Goal: Task Accomplishment & Management: Manage account settings

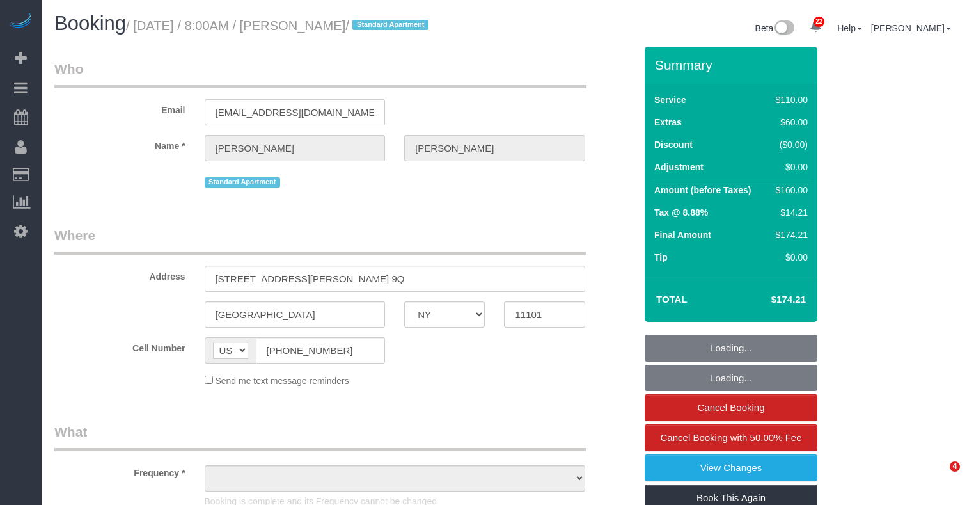
select select "NY"
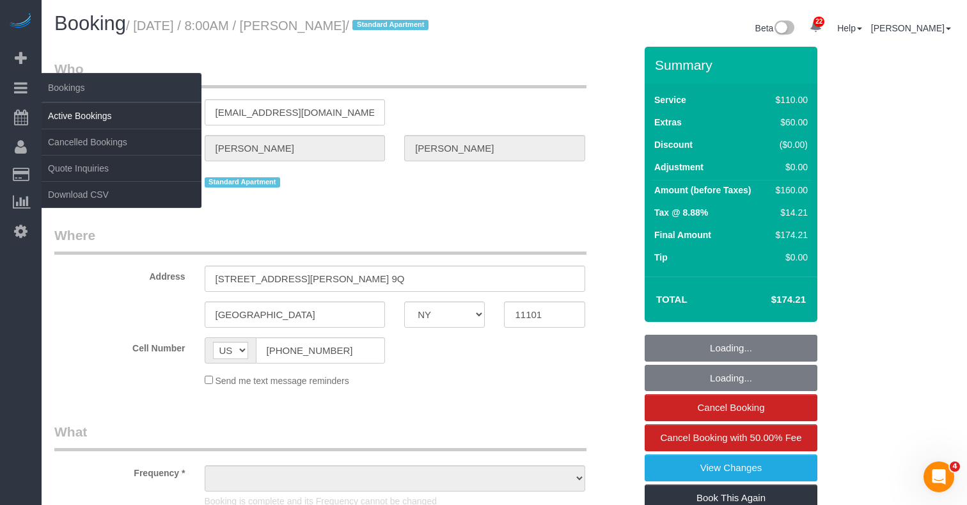
select select "object:854"
select select "number:89"
select select "number:90"
click at [70, 119] on link "Active Bookings" at bounding box center [122, 116] width 160 height 26
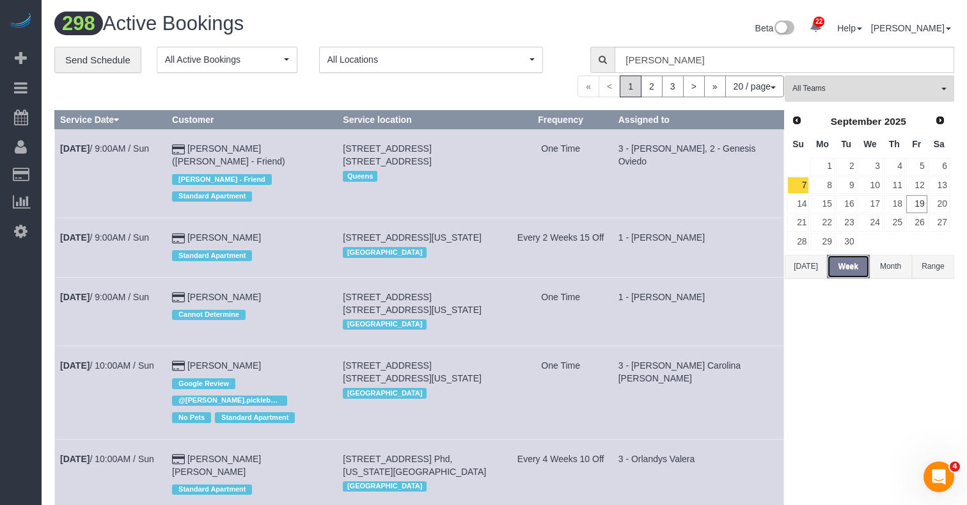
click at [856, 264] on button "Week" at bounding box center [848, 267] width 42 height 24
click at [792, 251] on div "Prev Next September 2025 Su Mo Tu We Th Fr Sa 1 2 3 4 5 6 7 8 9 10 11 12 13 14 …" at bounding box center [869, 181] width 168 height 146
click at [803, 260] on button "[DATE]" at bounding box center [806, 267] width 42 height 24
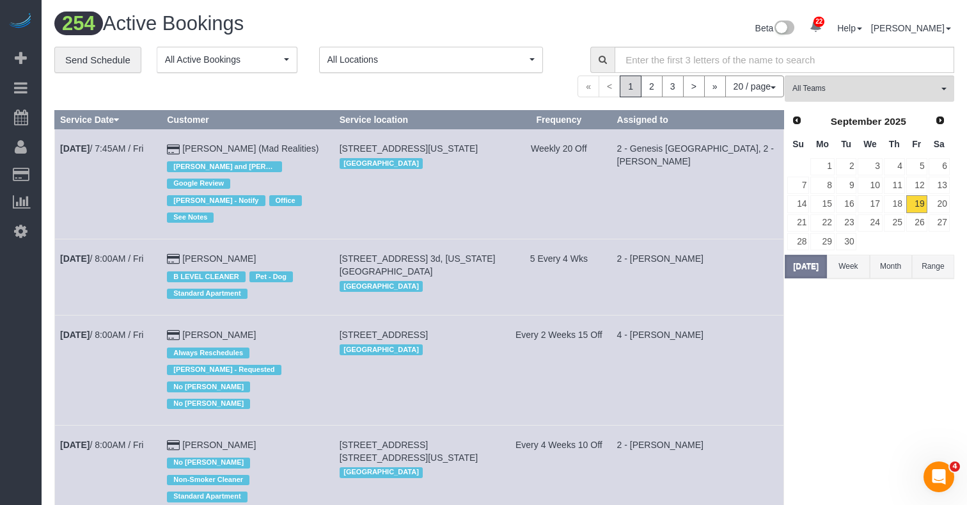
click at [840, 258] on button "Week" at bounding box center [848, 267] width 42 height 24
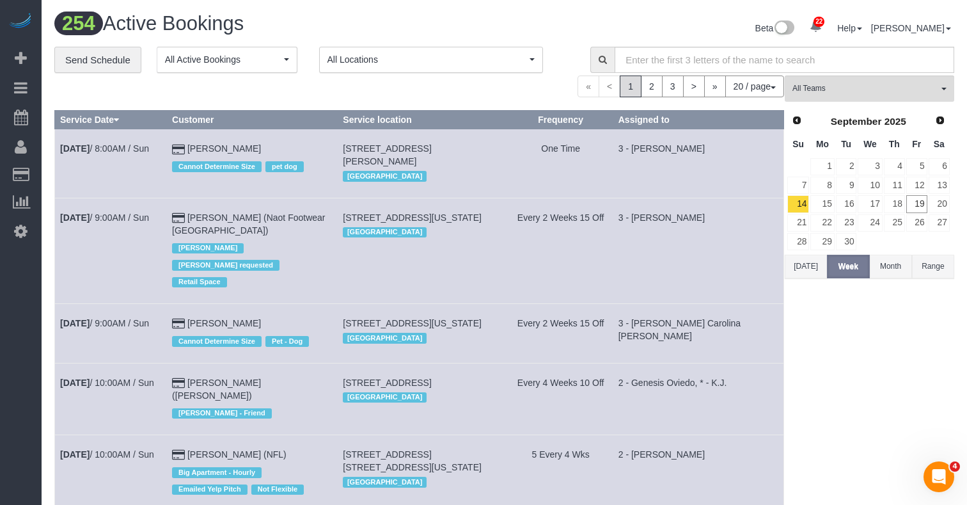
click at [819, 265] on button "[DATE]" at bounding box center [806, 267] width 42 height 24
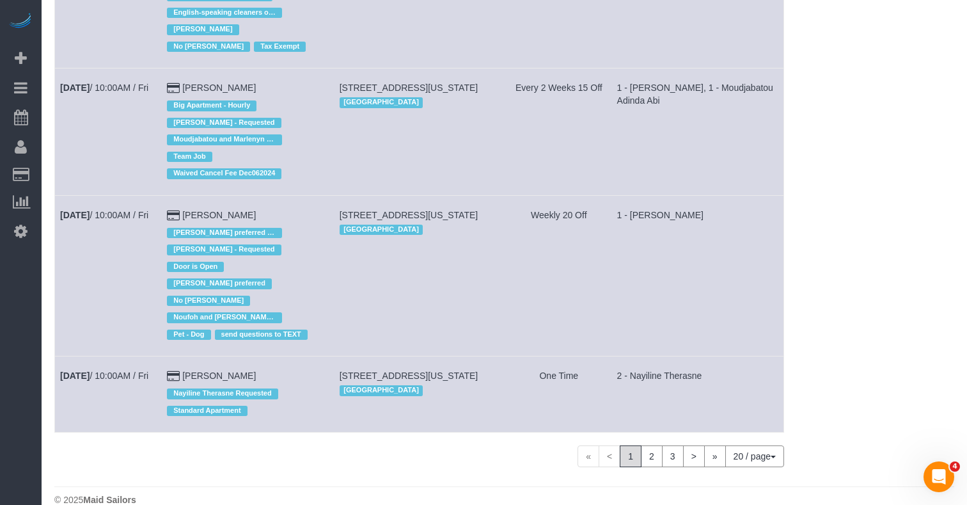
scroll to position [1614, 0]
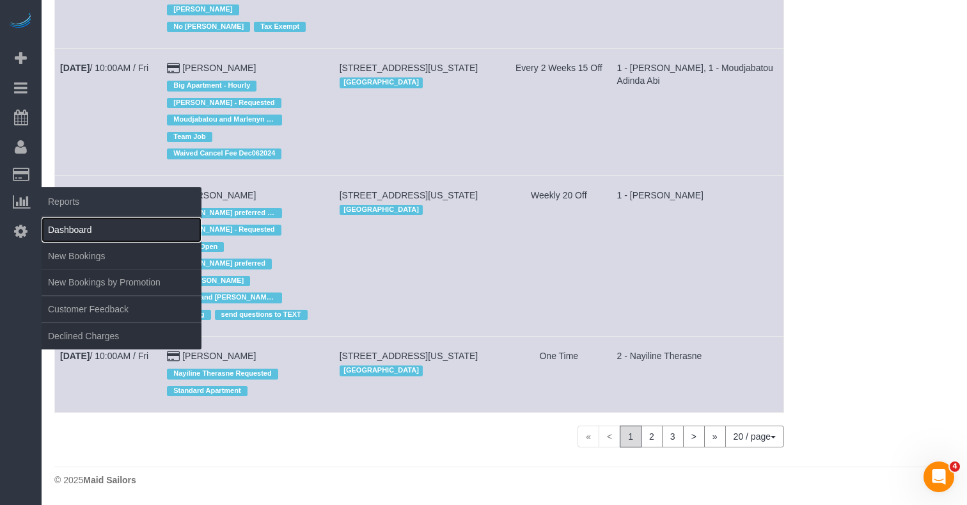
click at [75, 219] on link "Dashboard" at bounding box center [122, 230] width 160 height 26
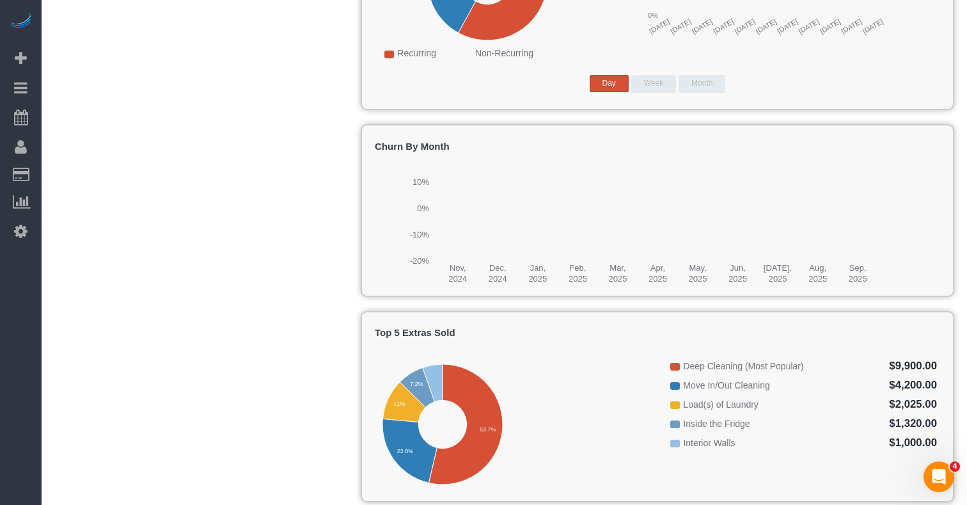
scroll to position [1423, 0]
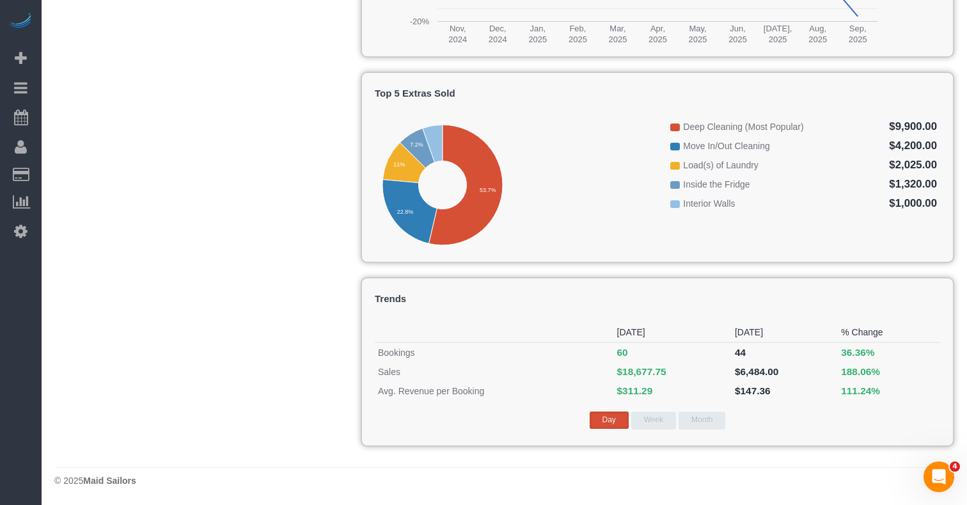
click at [645, 375] on span "$18,677.75" at bounding box center [641, 371] width 49 height 11
click at [659, 367] on span "$18,677.75" at bounding box center [641, 371] width 49 height 11
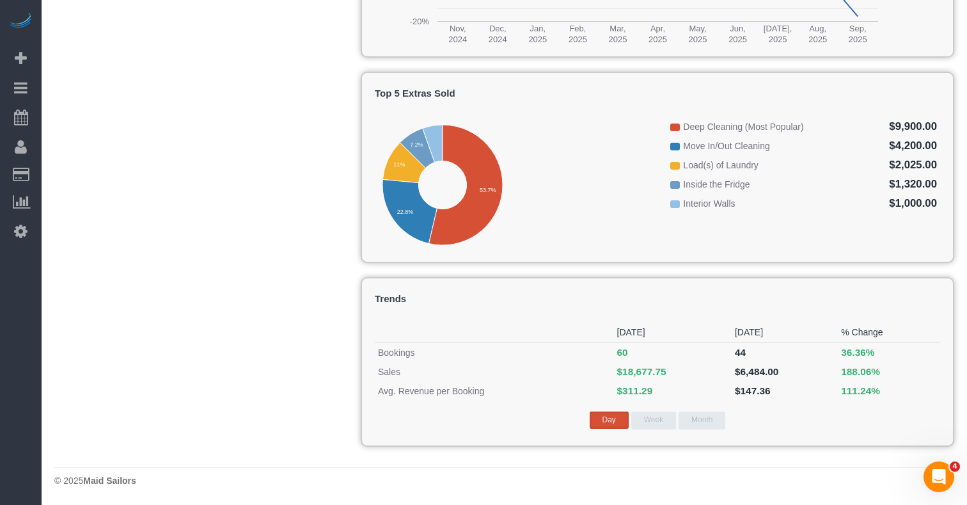
click at [658, 417] on button "Week" at bounding box center [653, 419] width 45 height 17
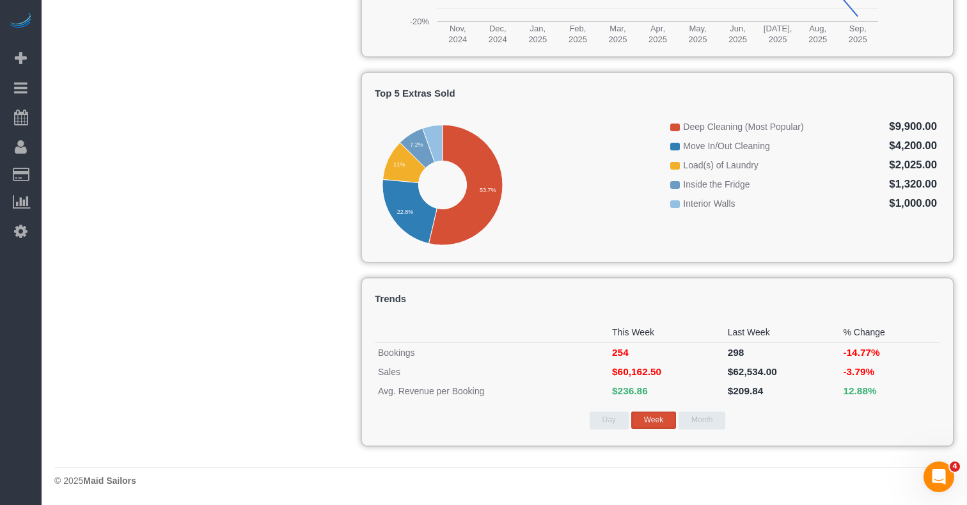
click at [698, 425] on button "Month" at bounding box center [702, 419] width 47 height 17
click at [601, 416] on button "Day" at bounding box center [609, 419] width 39 height 17
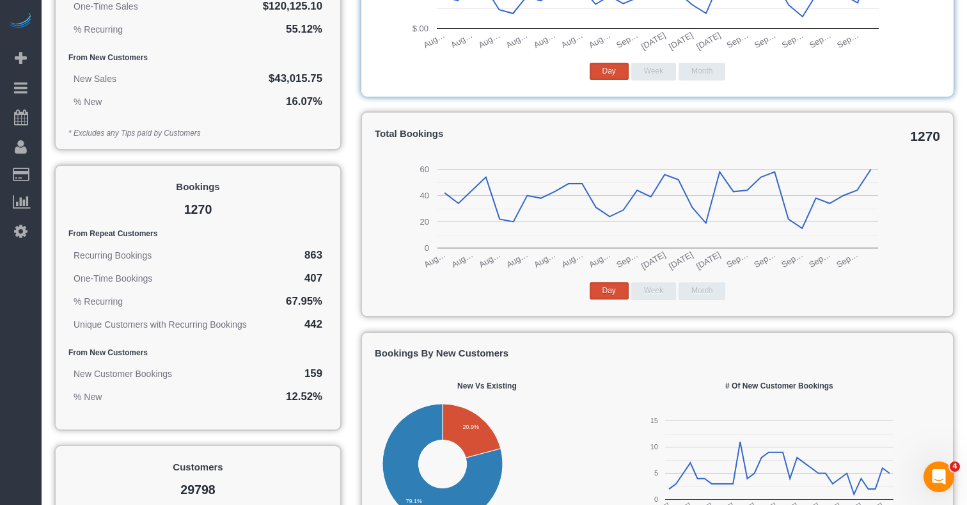
scroll to position [0, 0]
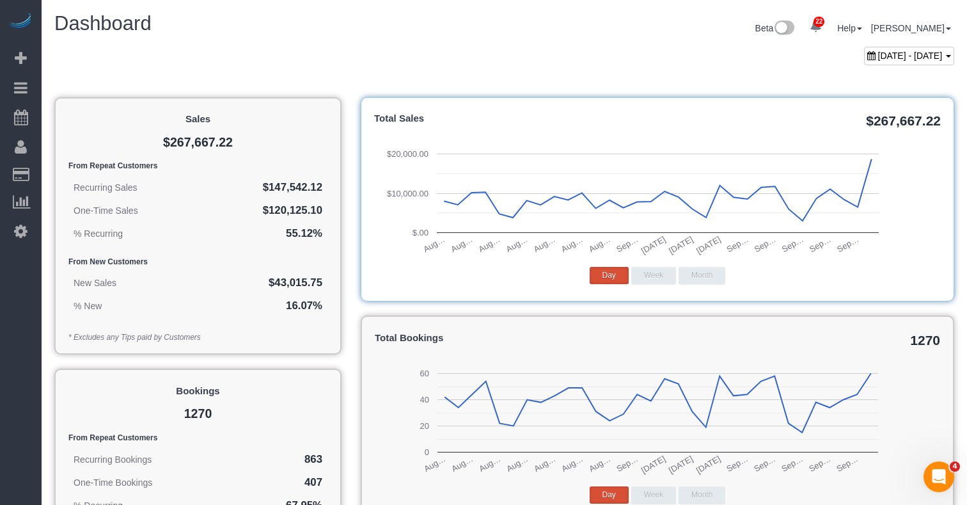
click at [716, 274] on button "Month" at bounding box center [702, 275] width 47 height 17
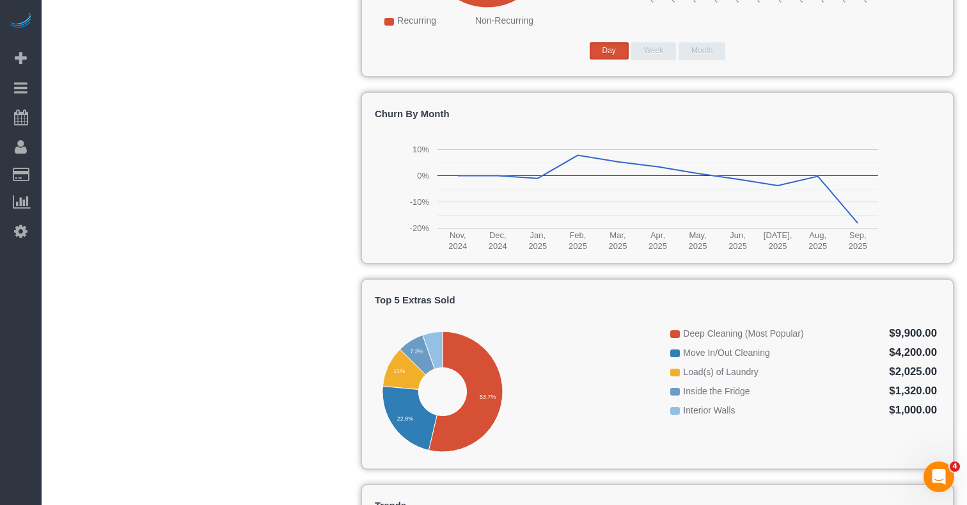
scroll to position [1417, 0]
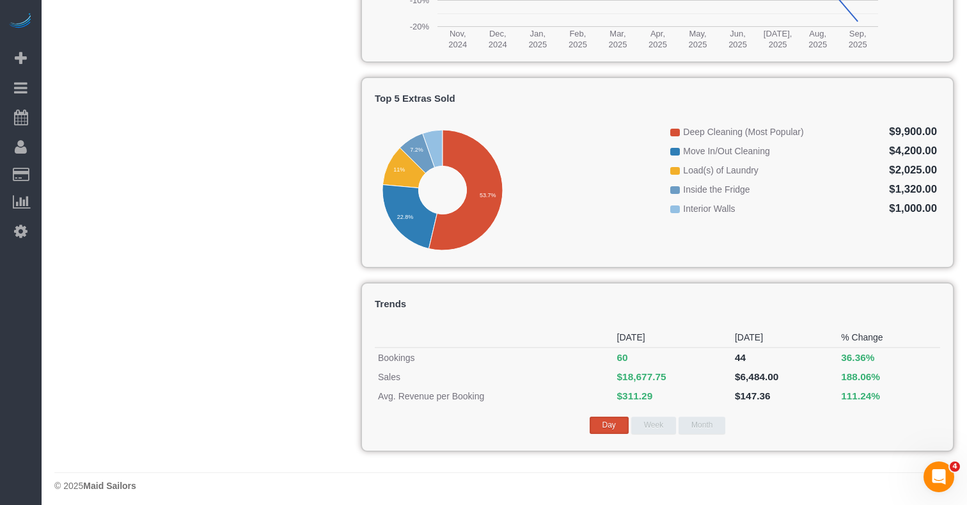
click at [564, 117] on div "Top 5 Extras Sold 7.2% 11% 22.8% 53.7% Extra Sales Deep Cleaning (Most Popular)…" at bounding box center [658, 172] width 594 height 191
click at [482, 94] on h4 "Top 5 Extras Sold" at bounding box center [657, 98] width 565 height 11
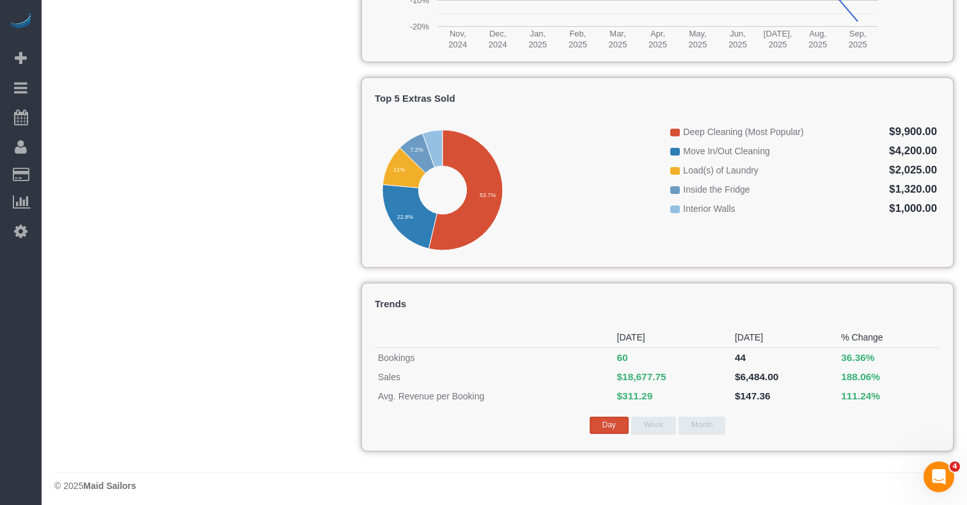
click at [482, 94] on h4 "Top 5 Extras Sold" at bounding box center [657, 98] width 565 height 11
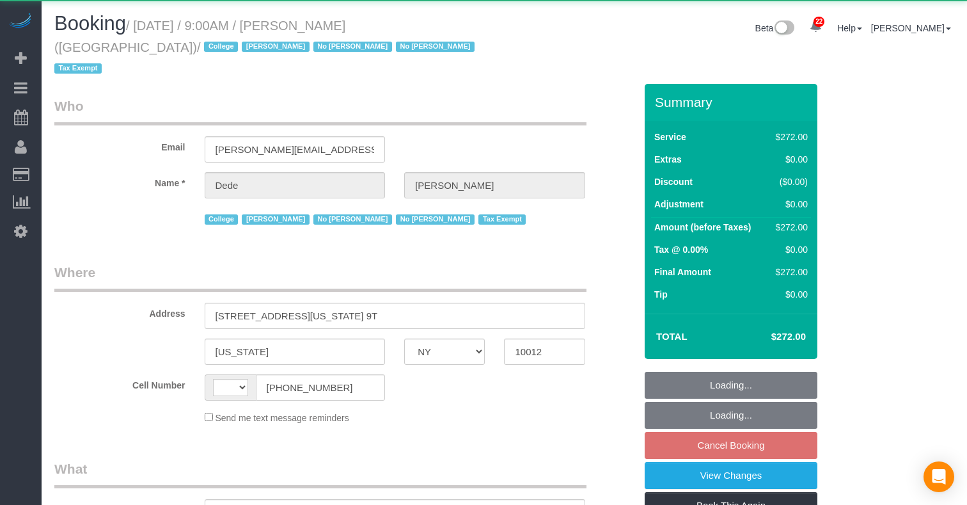
select select "NY"
select select "string:[GEOGRAPHIC_DATA]"
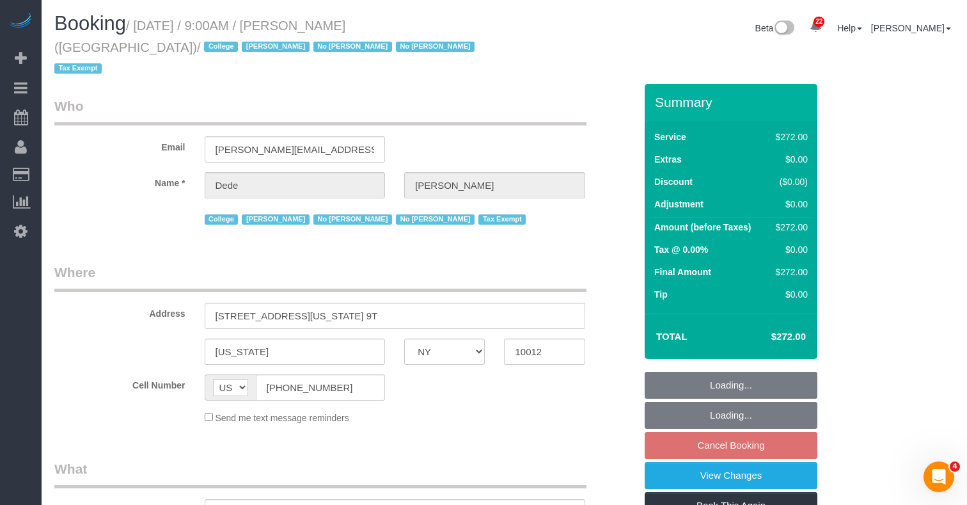
select select "240"
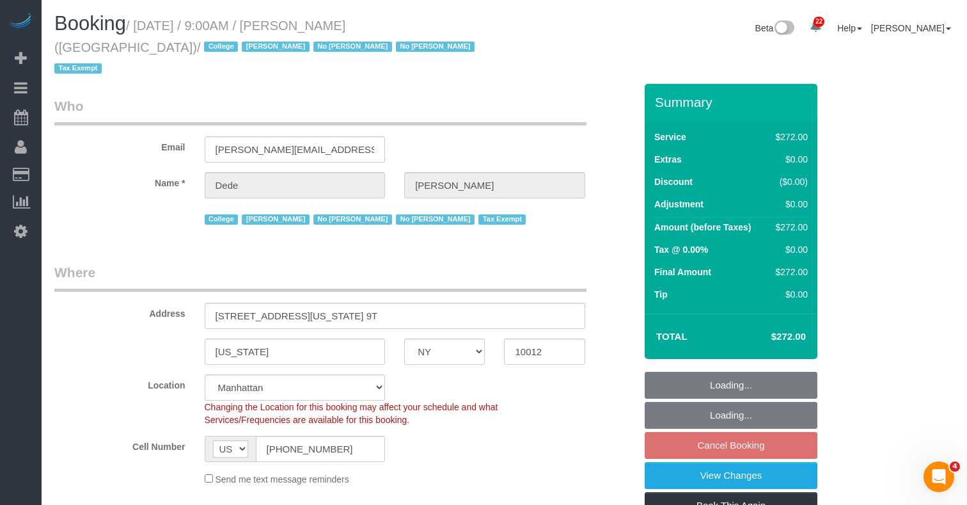
select select "object:1121"
select select "spot2"
select select "number:56"
select select "number:79"
select select "number:15"
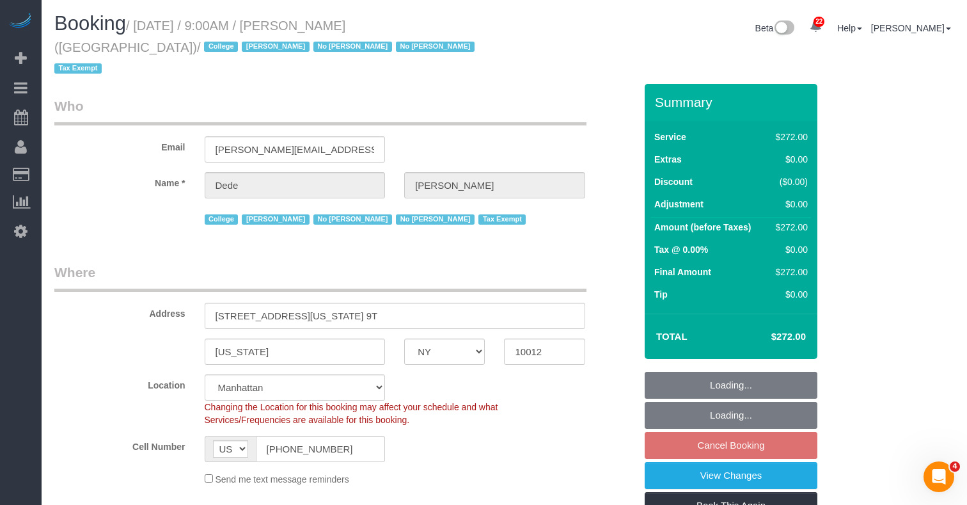
select select "number:6"
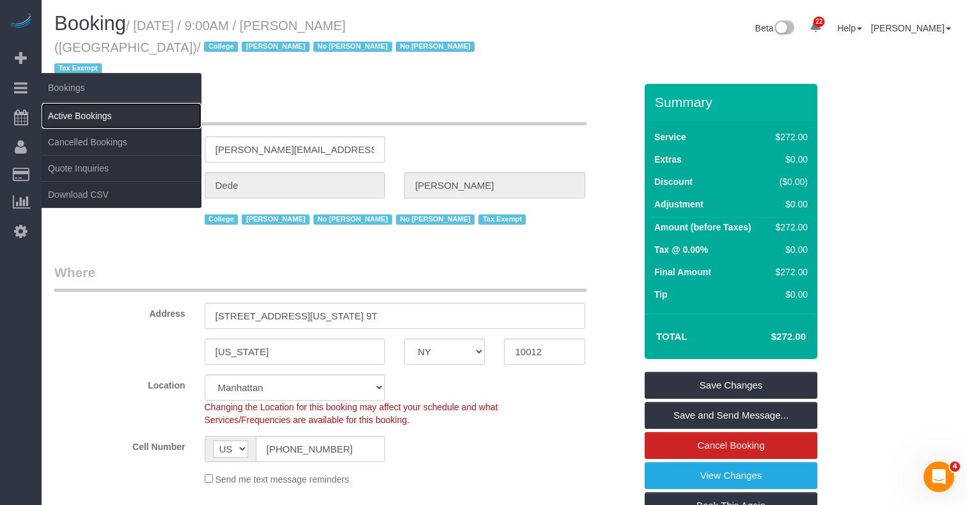
click at [77, 117] on link "Active Bookings" at bounding box center [122, 116] width 160 height 26
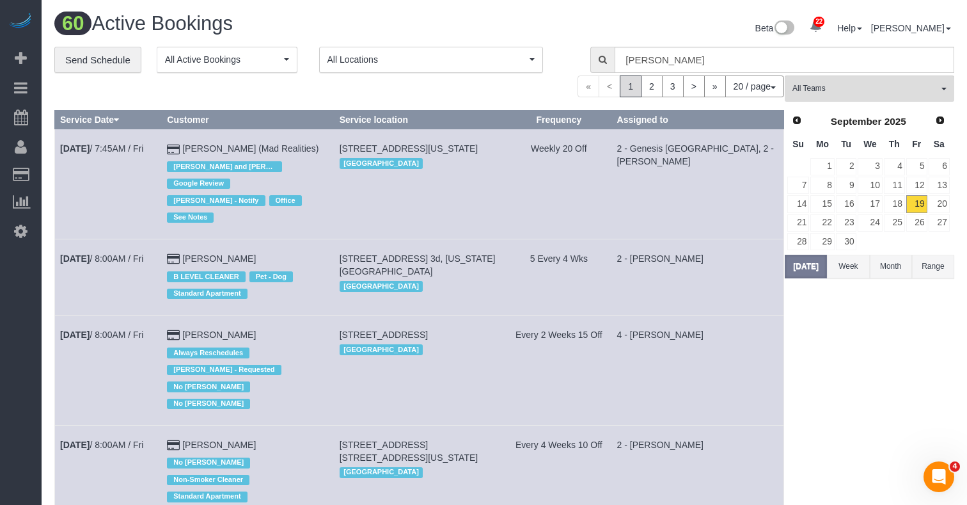
click at [865, 276] on button "Week" at bounding box center [848, 267] width 42 height 24
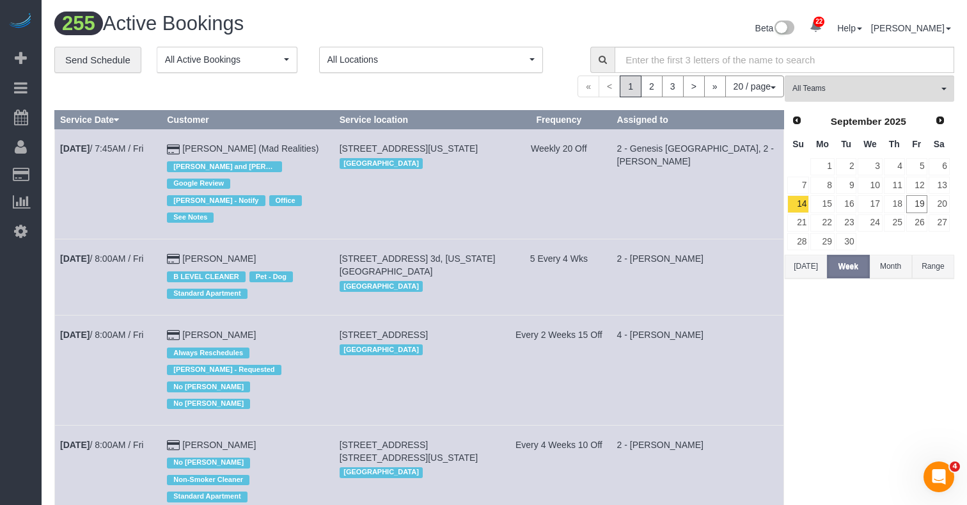
click at [896, 265] on button "Month" at bounding box center [891, 267] width 42 height 24
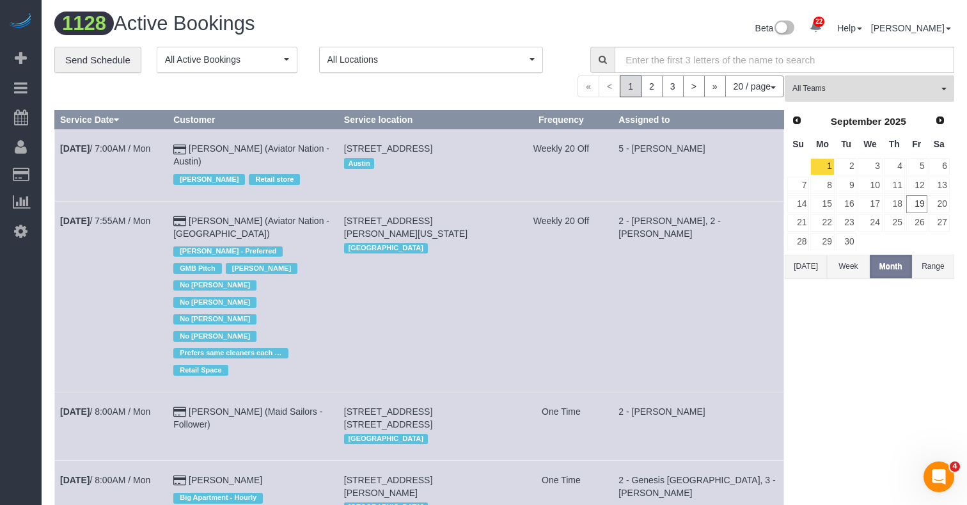
click at [433, 285] on td "[STREET_ADDRESS][PERSON_NAME][US_STATE] [GEOGRAPHIC_DATA]" at bounding box center [423, 296] width 171 height 191
